Goal: Task Accomplishment & Management: Manage account settings

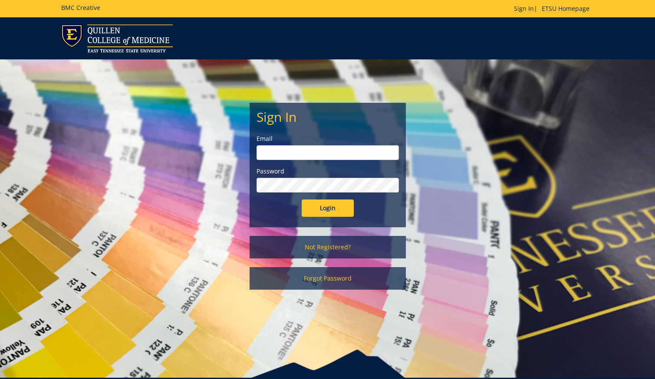
click at [331, 155] on input "email" at bounding box center [328, 152] width 142 height 15
type input "[EMAIL_ADDRESS][DOMAIN_NAME]"
click at [333, 208] on input "Login" at bounding box center [328, 208] width 52 height 17
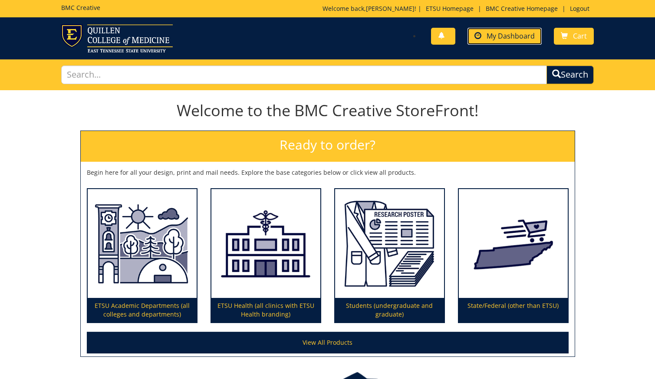
click at [495, 31] on span "My Dashboard" at bounding box center [511, 36] width 48 height 10
